Goal: Task Accomplishment & Management: Manage account settings

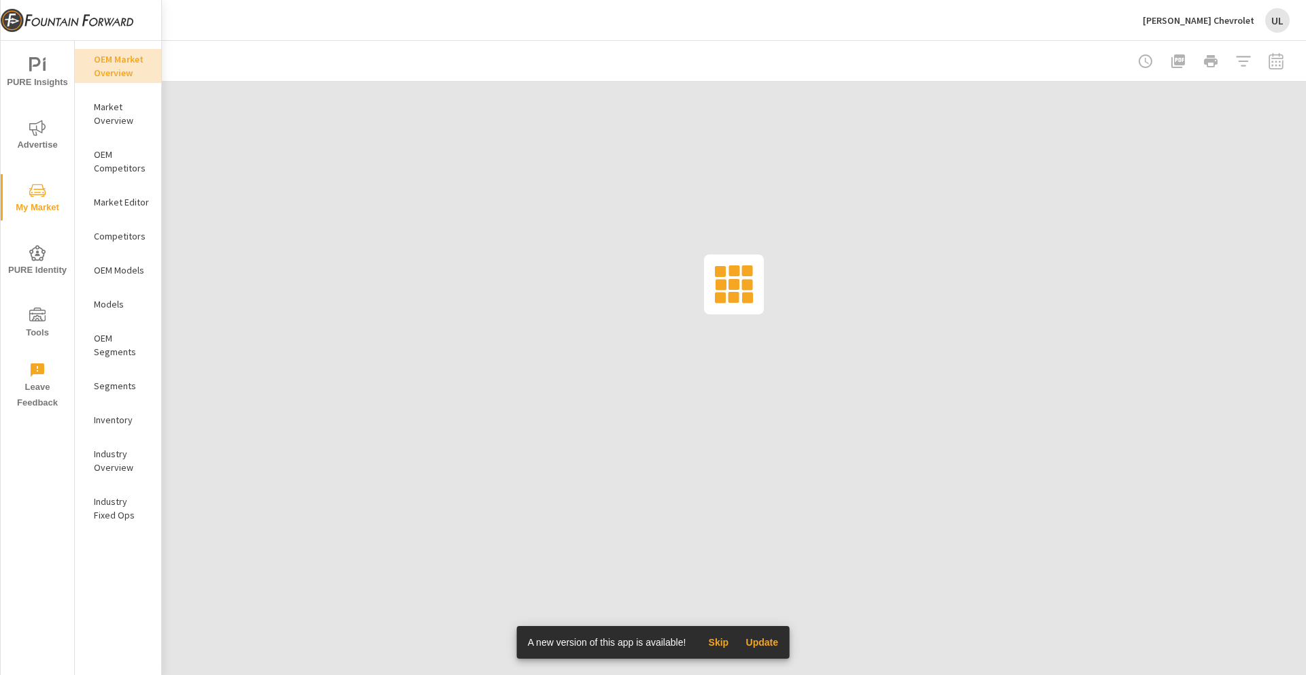
click at [1279, 20] on div "UL" at bounding box center [1278, 20] width 24 height 24
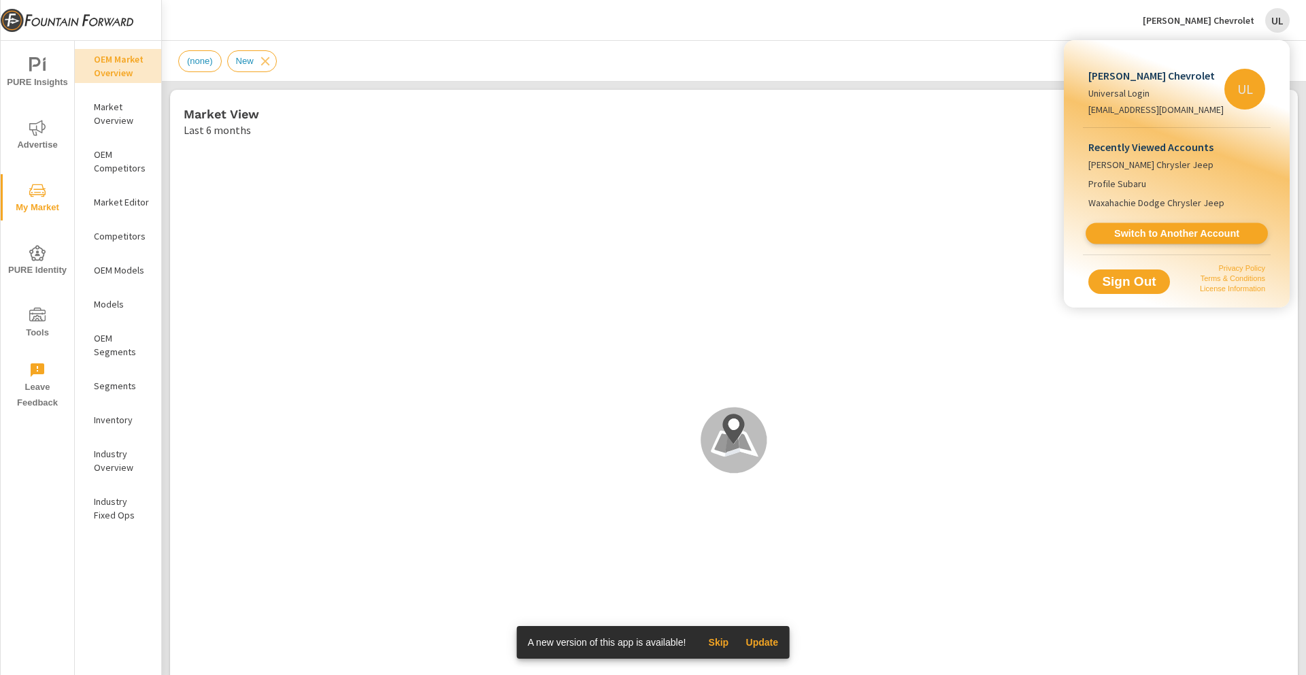
click at [1131, 228] on span "Switch to Another Account" at bounding box center [1176, 233] width 167 height 13
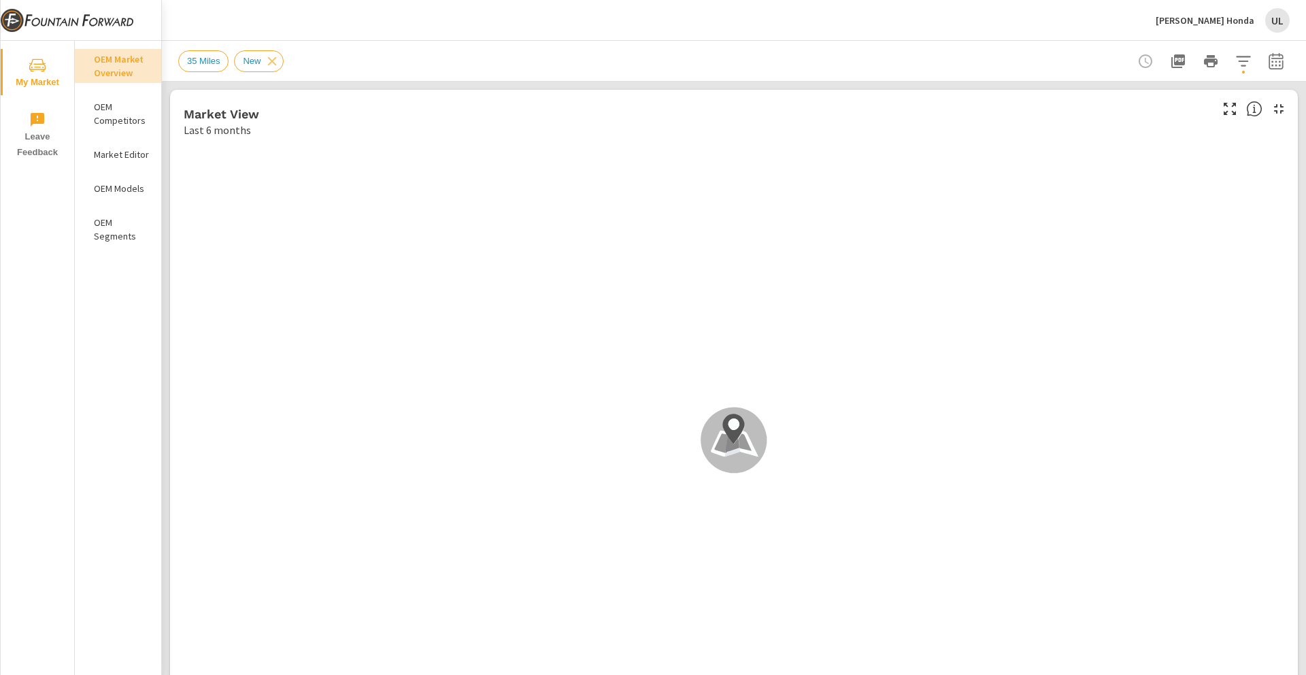
scroll to position [1, 0]
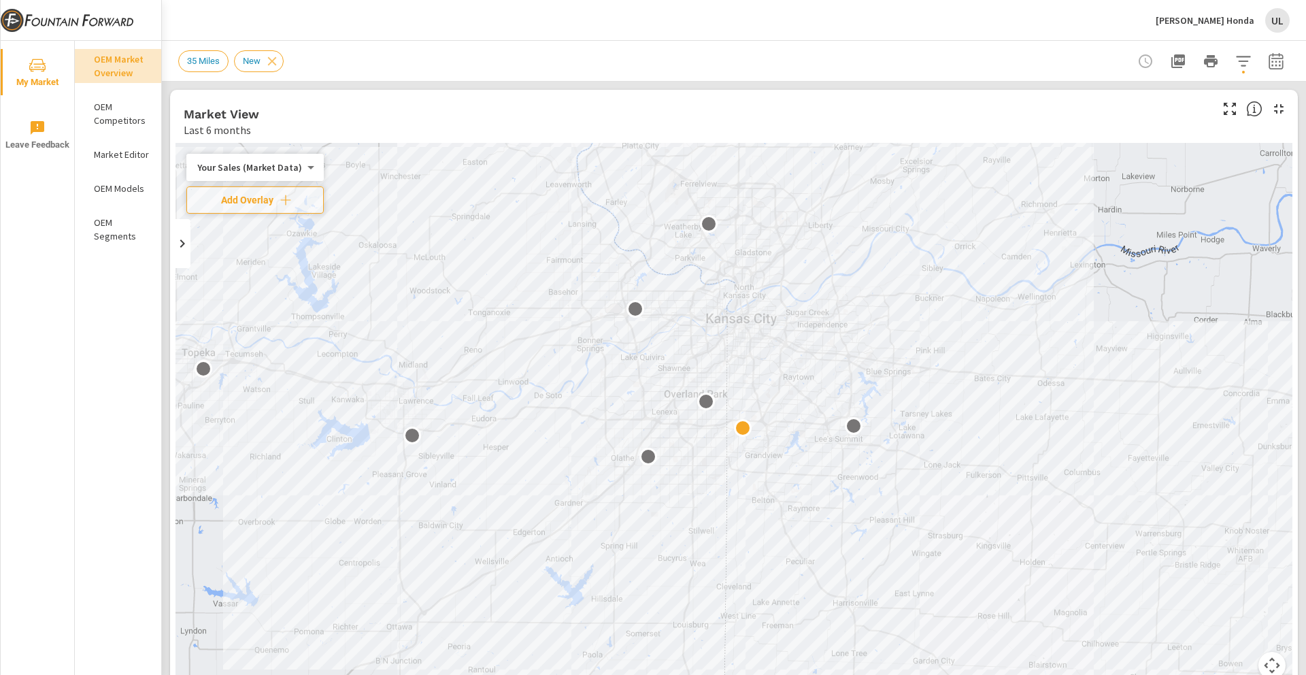
click at [118, 114] on p "OEM Competitors" at bounding box center [122, 113] width 56 height 27
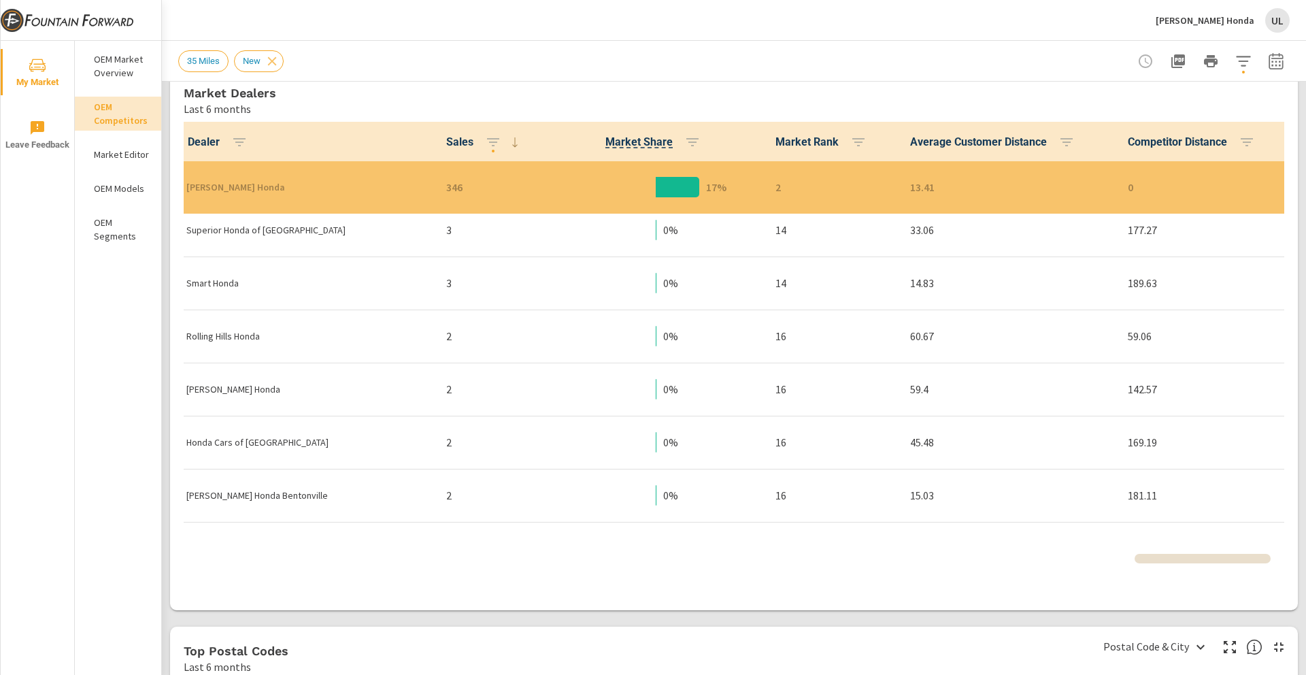
scroll to position [972, 0]
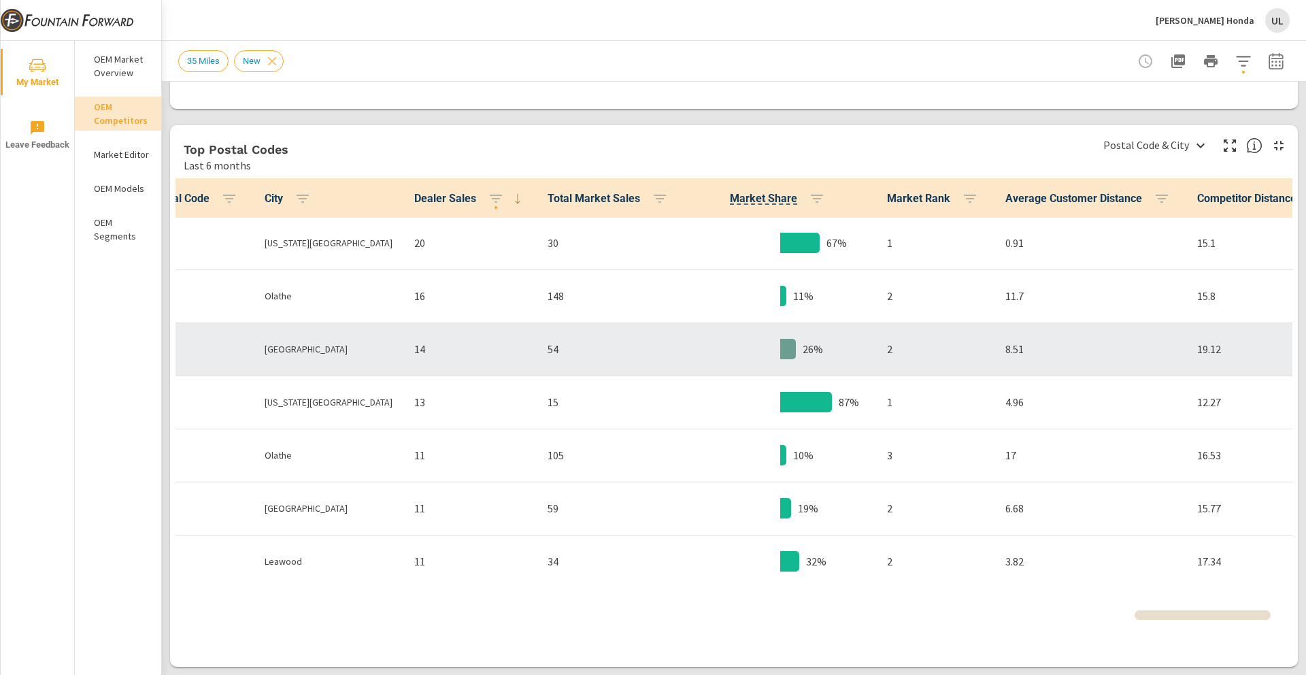
scroll to position [1, 0]
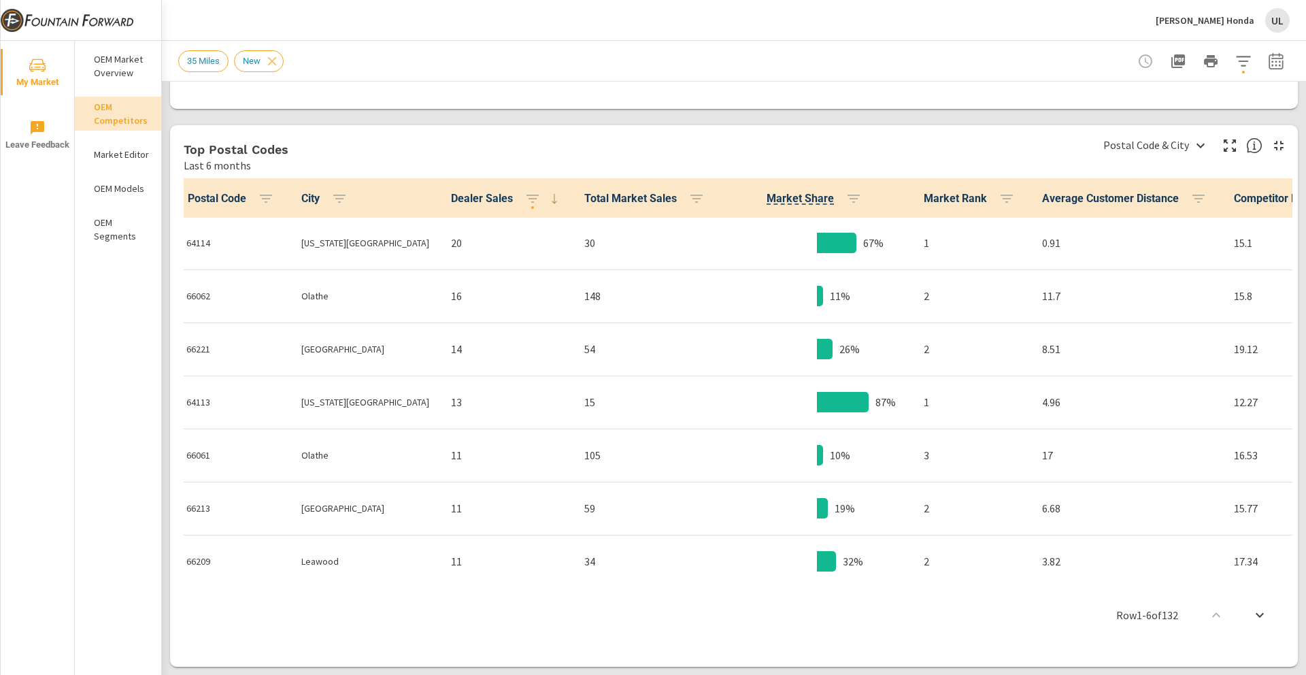
click at [118, 182] on p "OEM Models" at bounding box center [122, 189] width 56 height 14
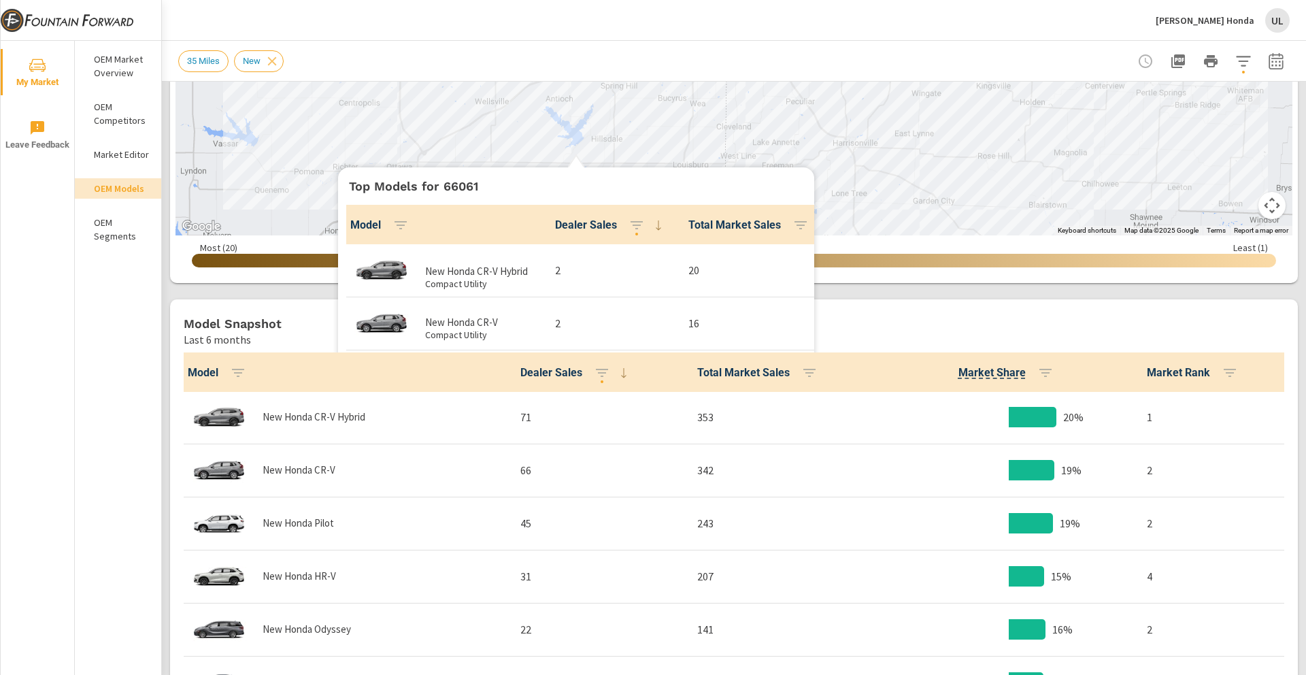
scroll to position [1, 0]
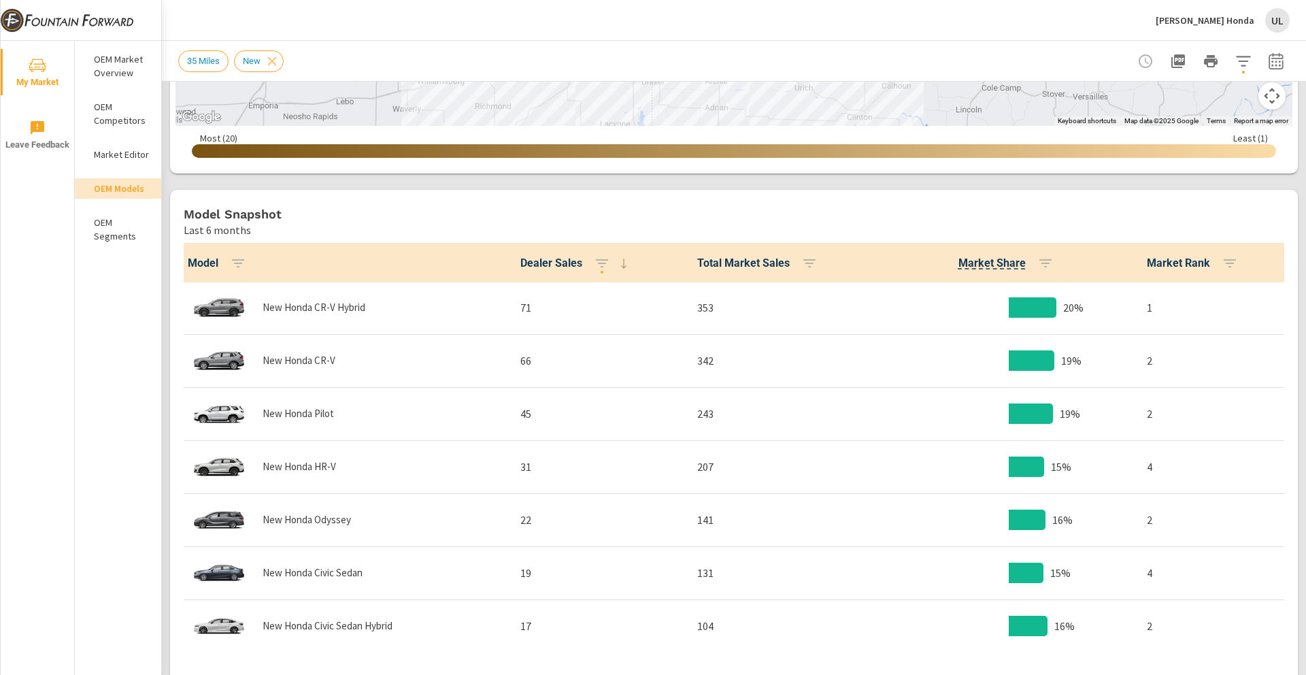
scroll to position [587, 0]
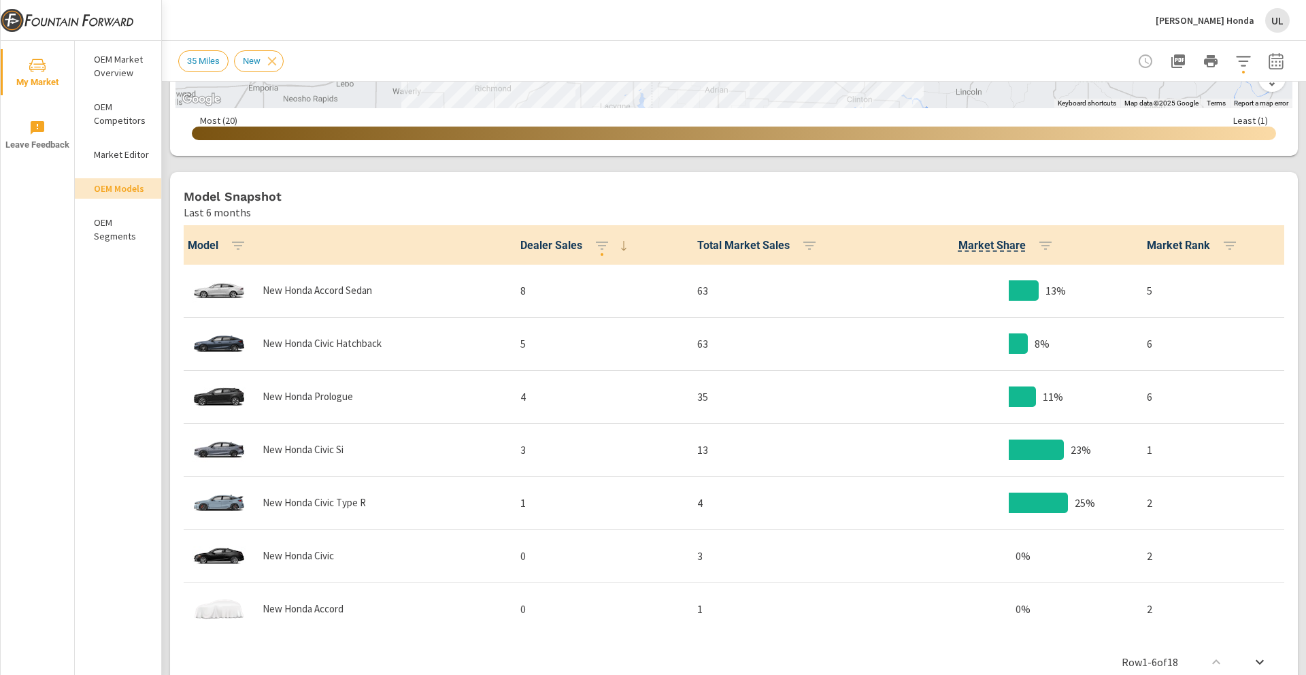
scroll to position [593, 0]
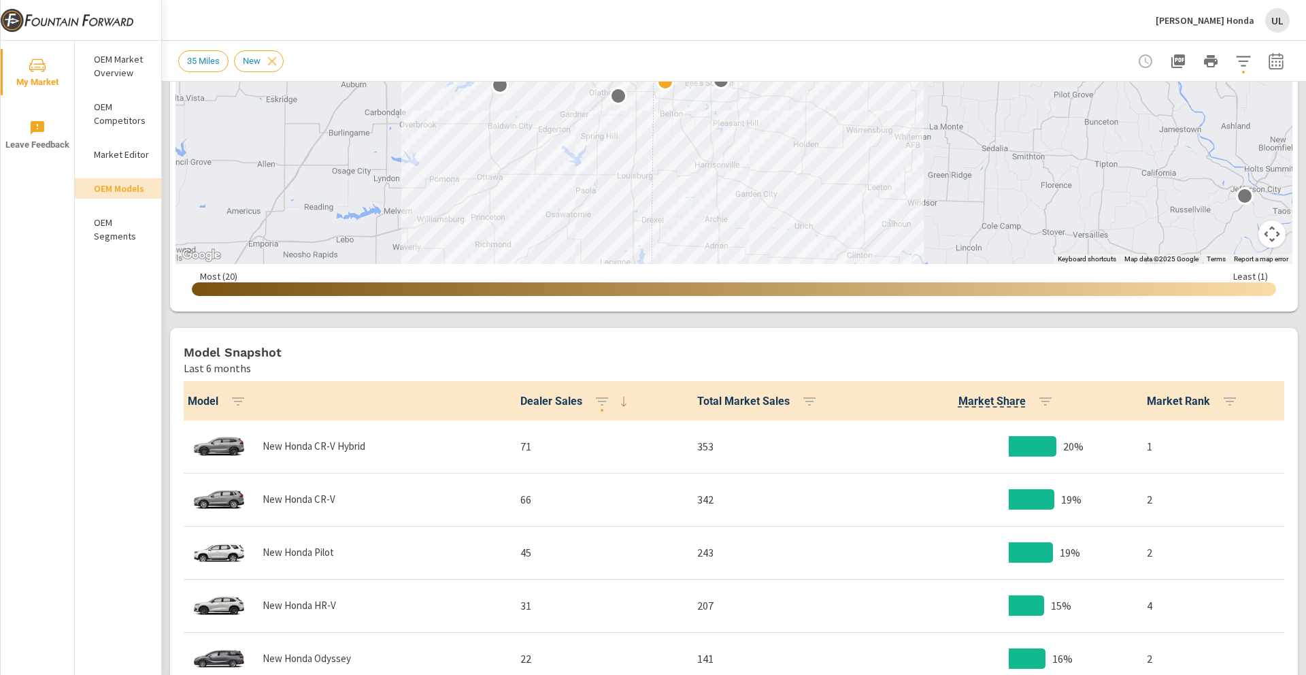
scroll to position [28, 0]
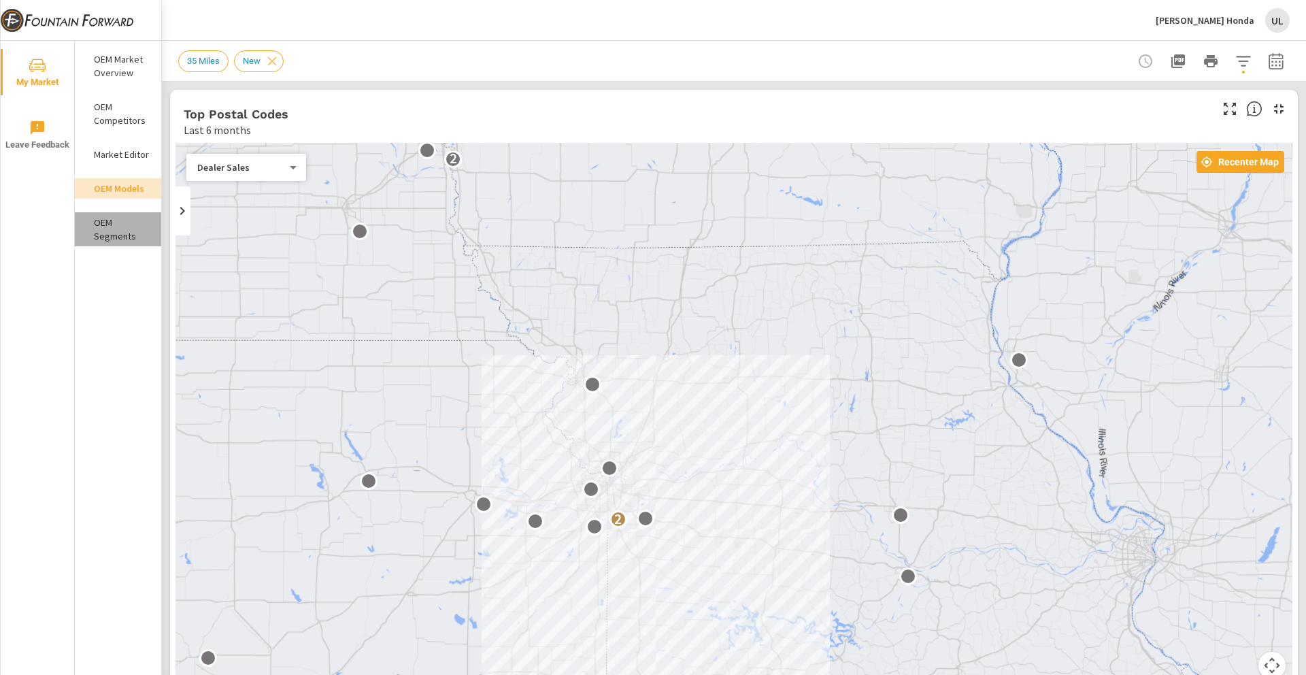
click at [109, 230] on p "OEM Segments" at bounding box center [122, 229] width 56 height 27
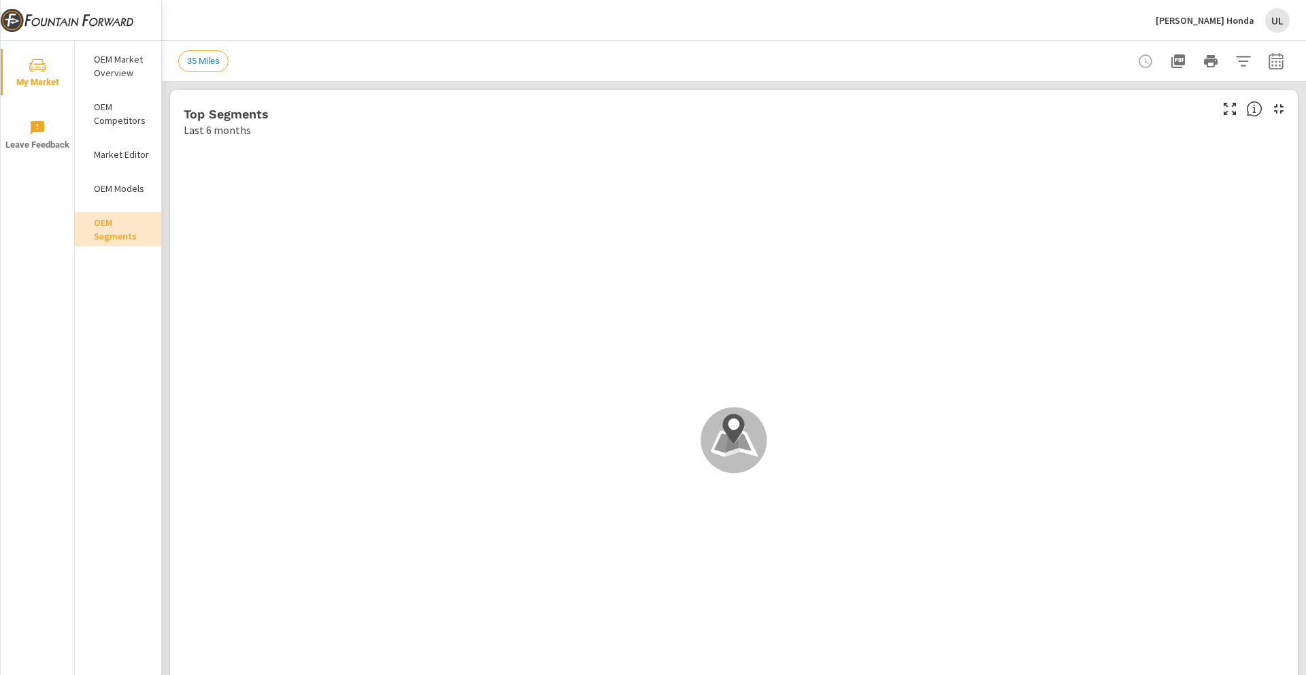
scroll to position [1, 0]
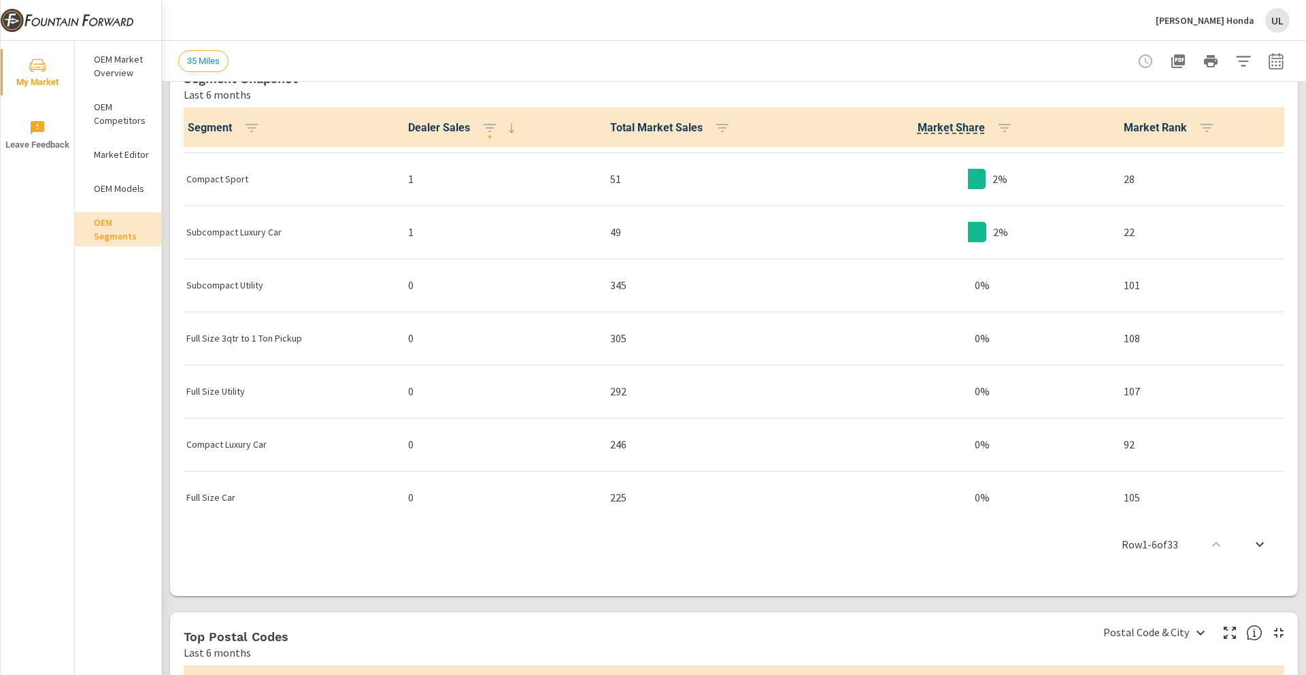
scroll to position [740, 0]
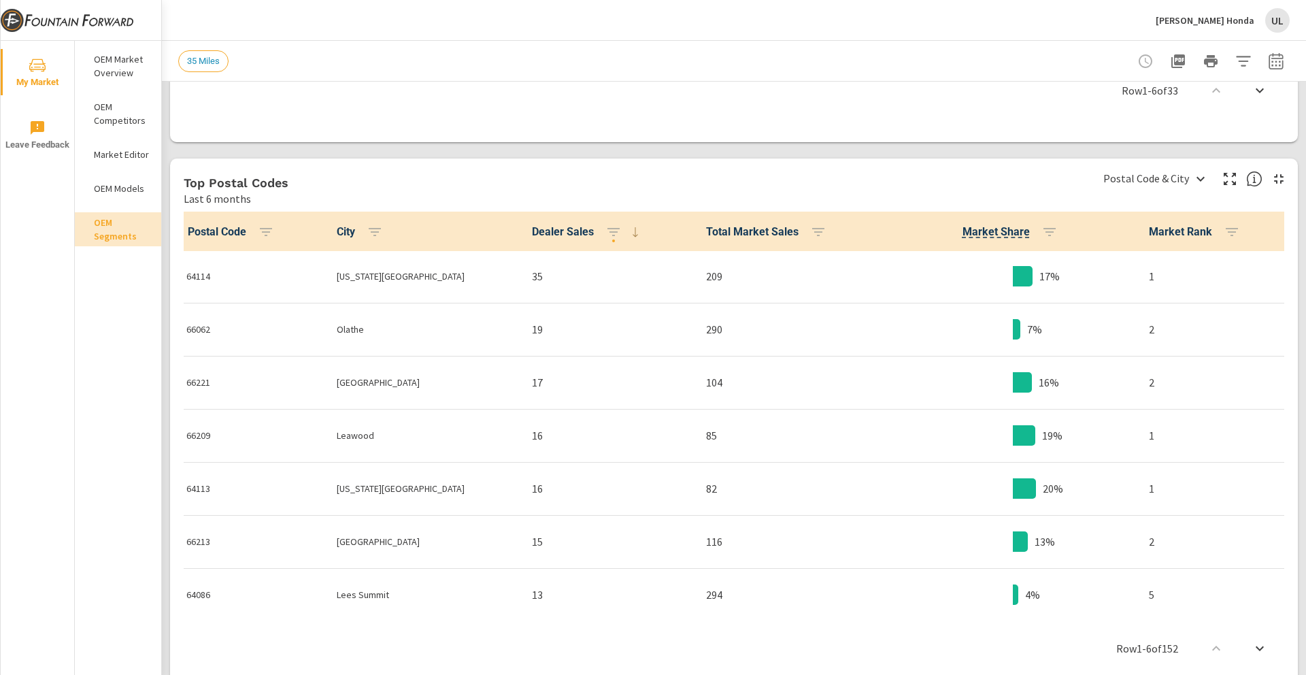
scroll to position [1192, 0]
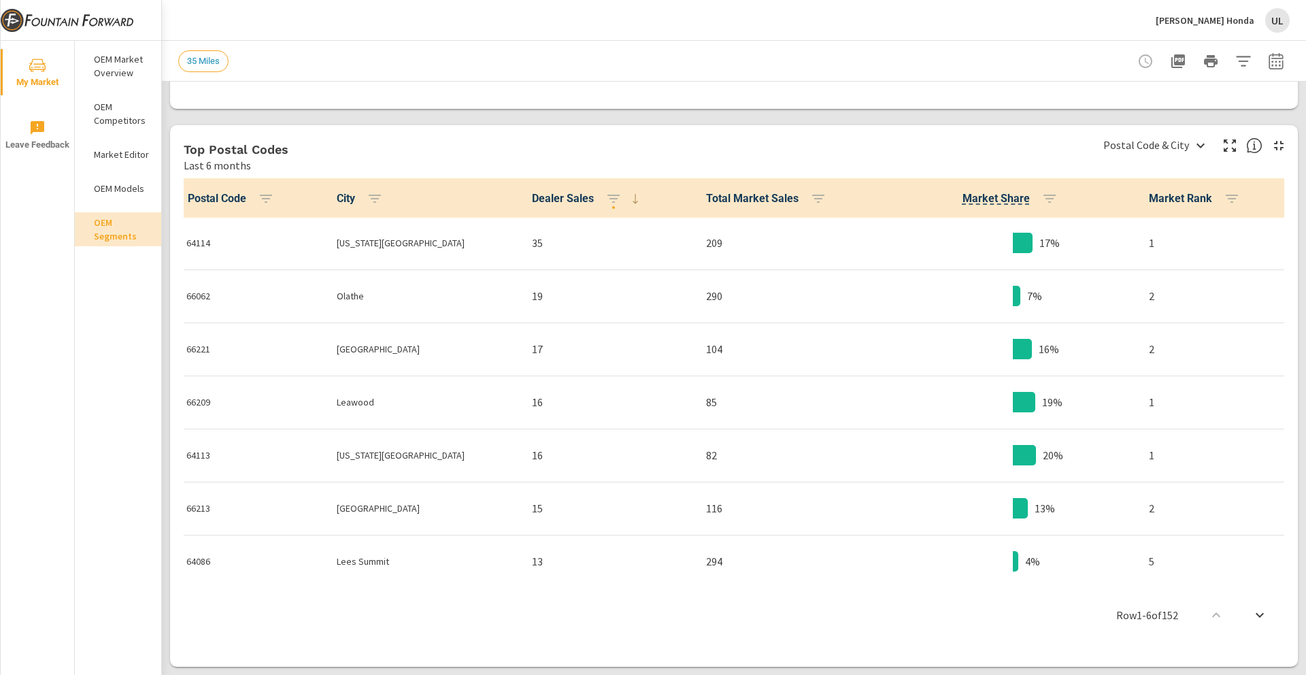
click at [114, 66] on p "OEM Market Overview" at bounding box center [122, 65] width 56 height 27
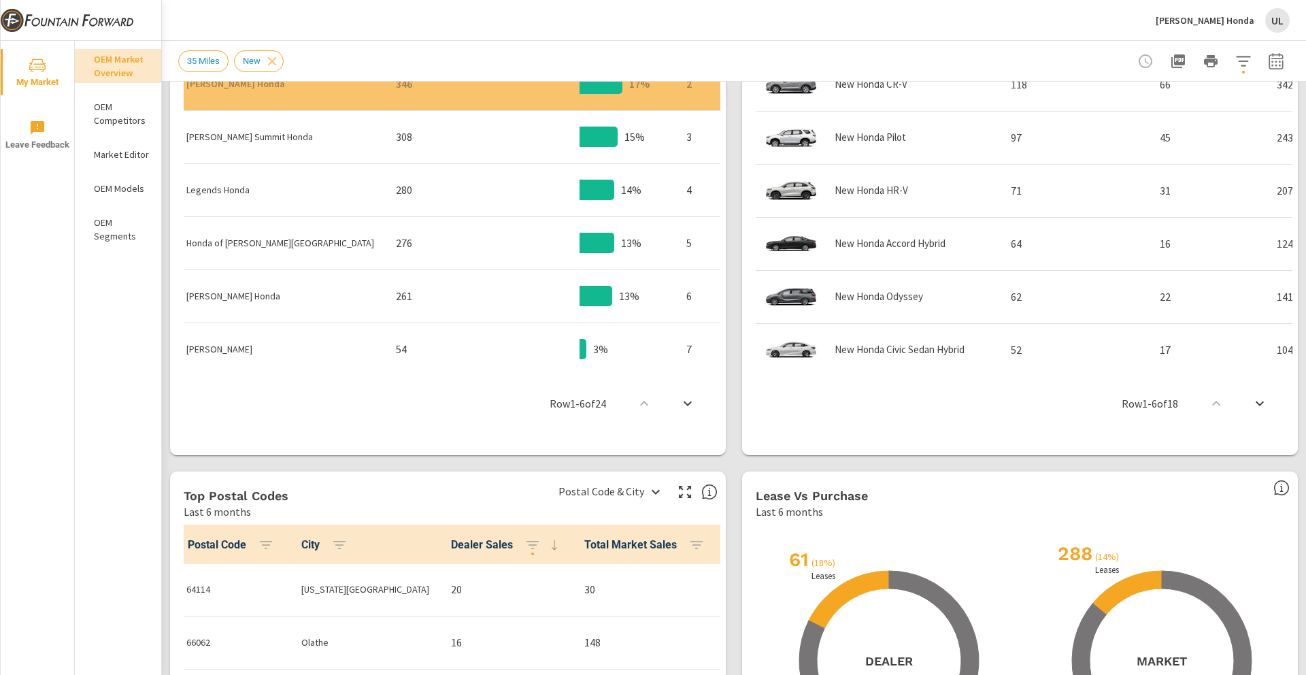
scroll to position [1192, 0]
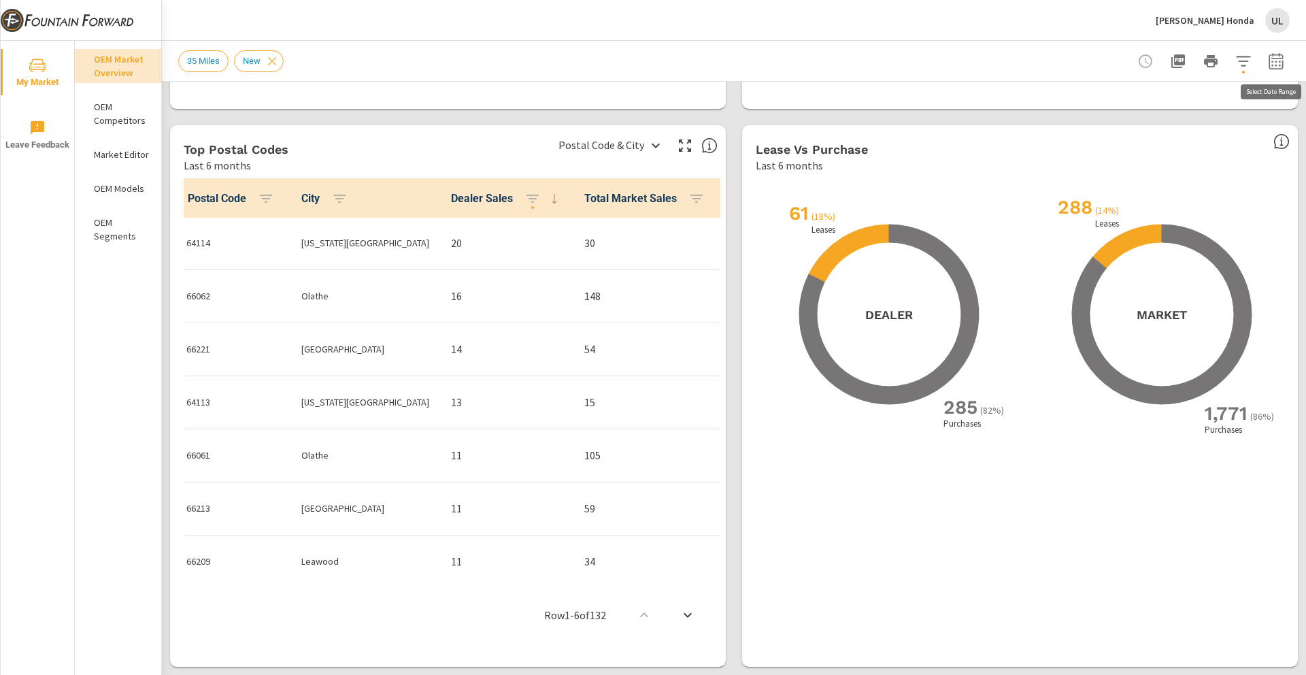
click at [1274, 62] on icon "button" at bounding box center [1276, 61] width 16 height 16
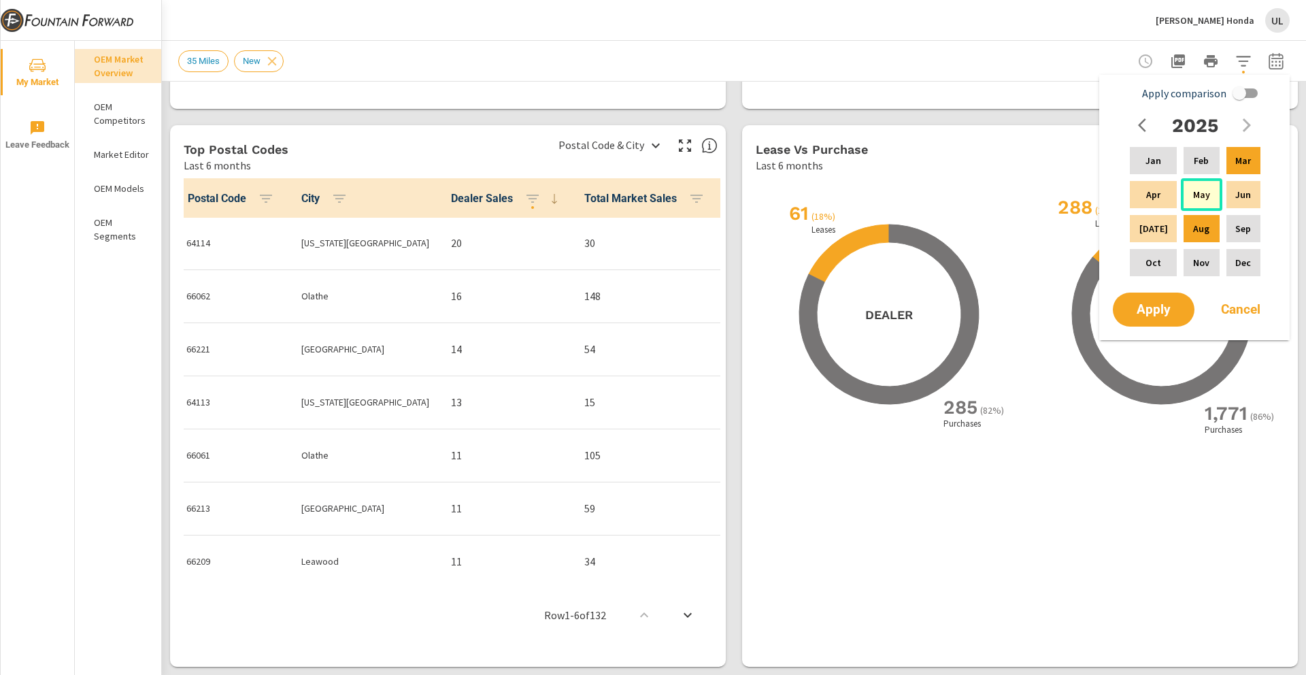
click at [1198, 201] on div "May" at bounding box center [1201, 194] width 41 height 33
click at [1196, 222] on p "Aug" at bounding box center [1201, 229] width 16 height 14
click at [1236, 192] on p "Jun" at bounding box center [1244, 195] width 16 height 14
click at [1202, 222] on p "Aug" at bounding box center [1201, 229] width 16 height 14
click at [1162, 308] on span "Apply" at bounding box center [1154, 309] width 56 height 13
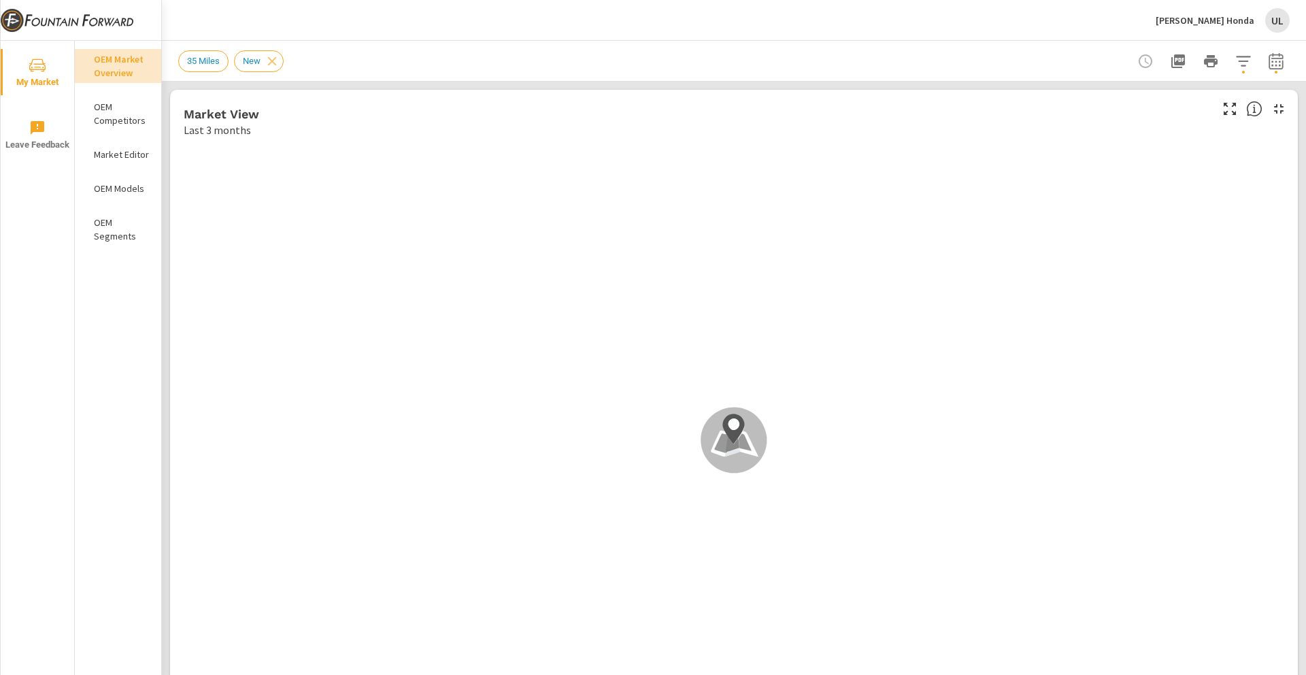
scroll to position [1, 0]
